Goal: Navigation & Orientation: Find specific page/section

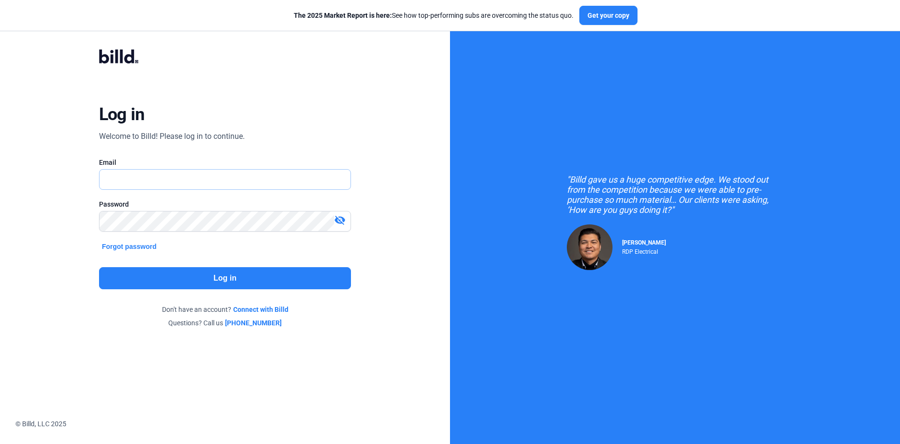
click at [186, 183] on input "text" at bounding box center [220, 180] width 240 height 20
click at [0, 435] on com-1password-button at bounding box center [0, 435] width 0 height 0
type input "[PERSON_NAME][EMAIL_ADDRESS][DOMAIN_NAME]"
